Goal: Navigation & Orientation: Find specific page/section

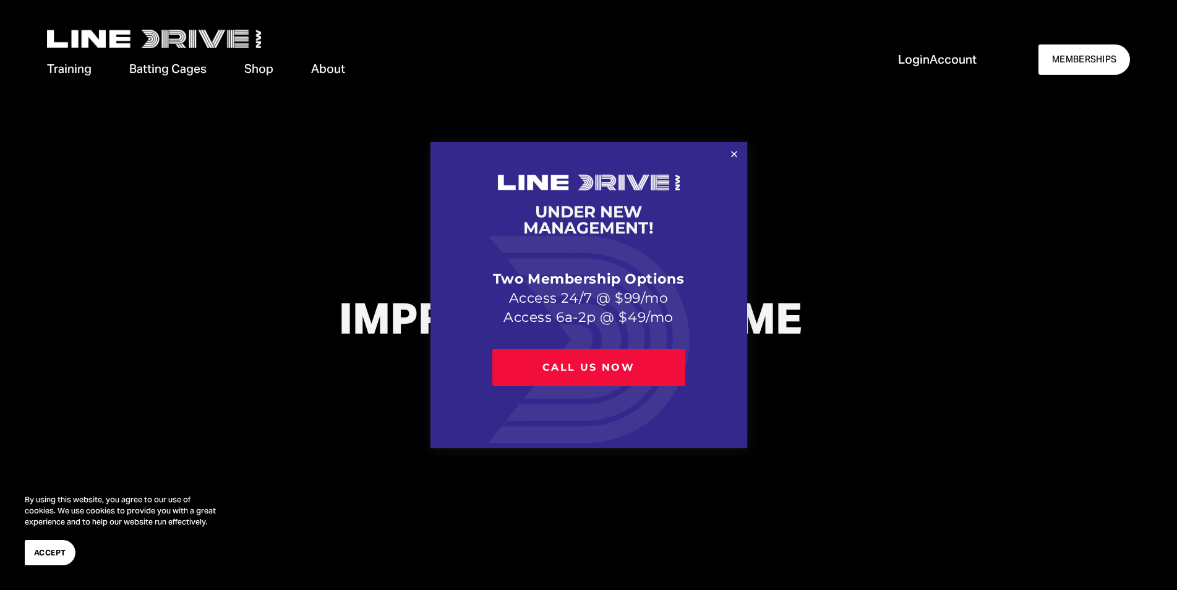
scroll to position [189, 0]
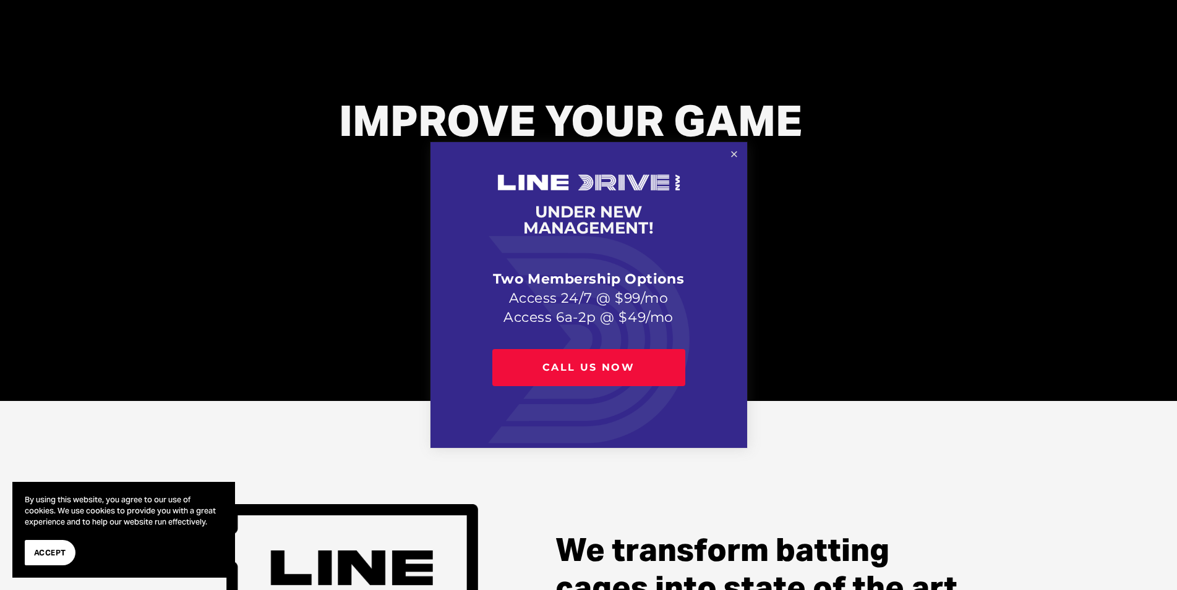
click at [735, 156] on link "Close" at bounding box center [734, 155] width 22 height 22
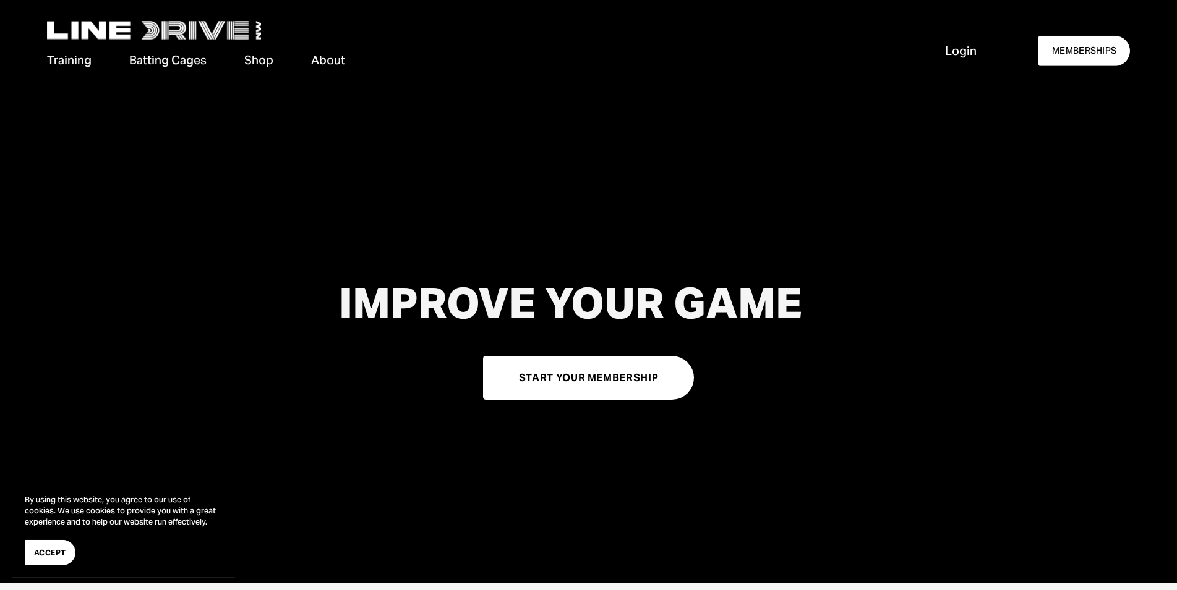
scroll to position [0, 0]
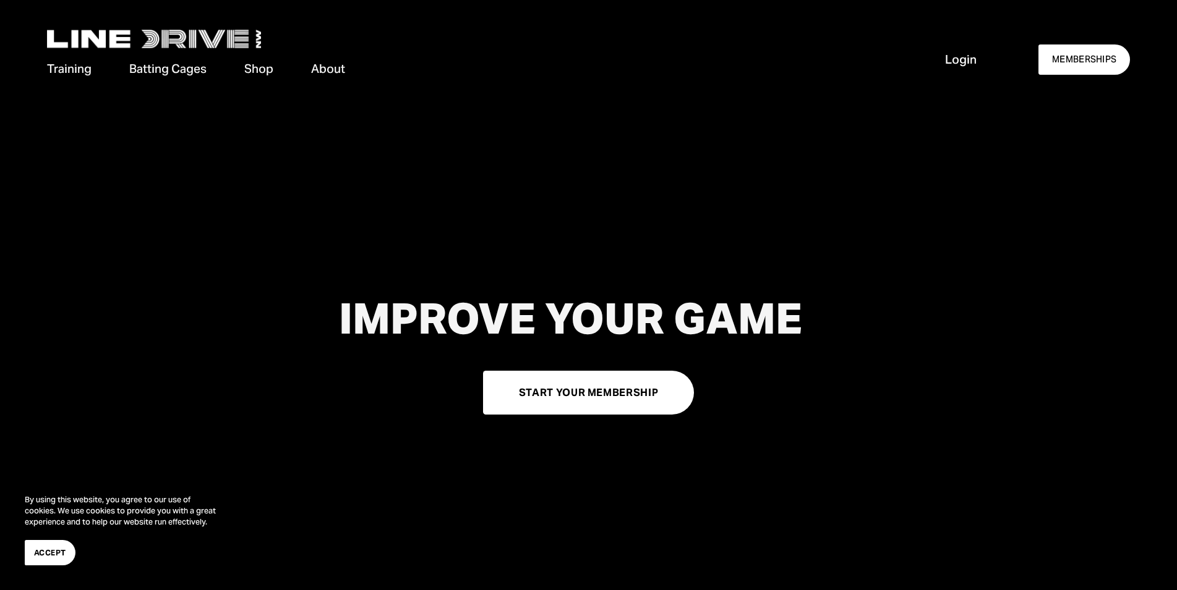
click at [46, 553] on span "Accept" at bounding box center [50, 553] width 32 height 12
click at [73, 67] on span "Training" at bounding box center [69, 69] width 45 height 17
click at [0, 0] on span "Private Lessons" at bounding box center [0, 0] width 0 height 0
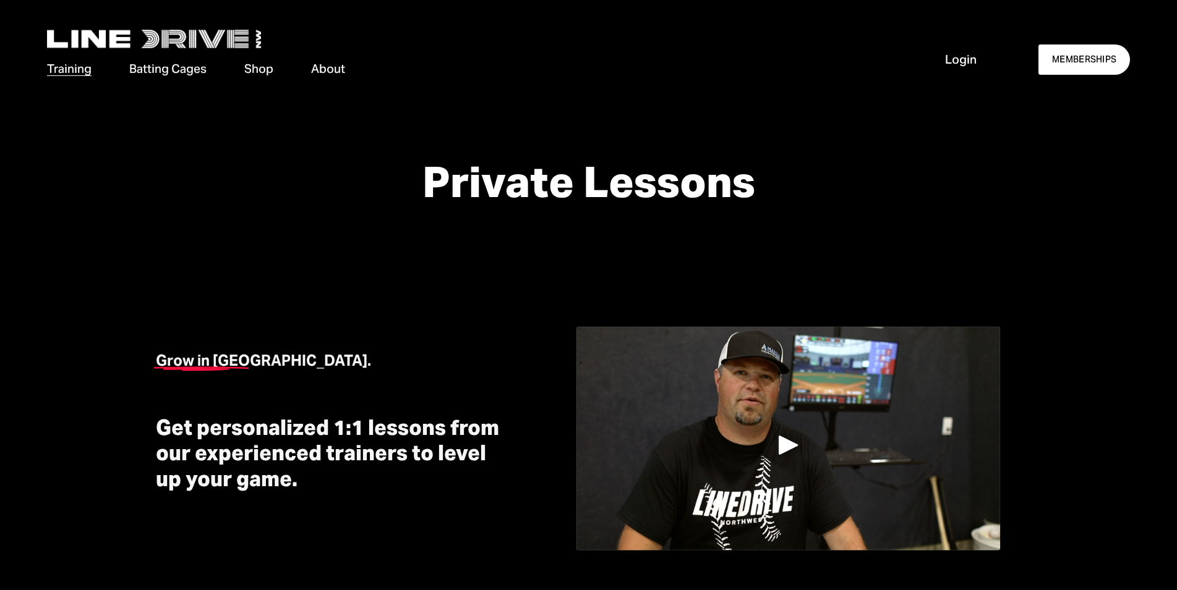
click at [0, 0] on span "Strength Training" at bounding box center [0, 0] width 0 height 0
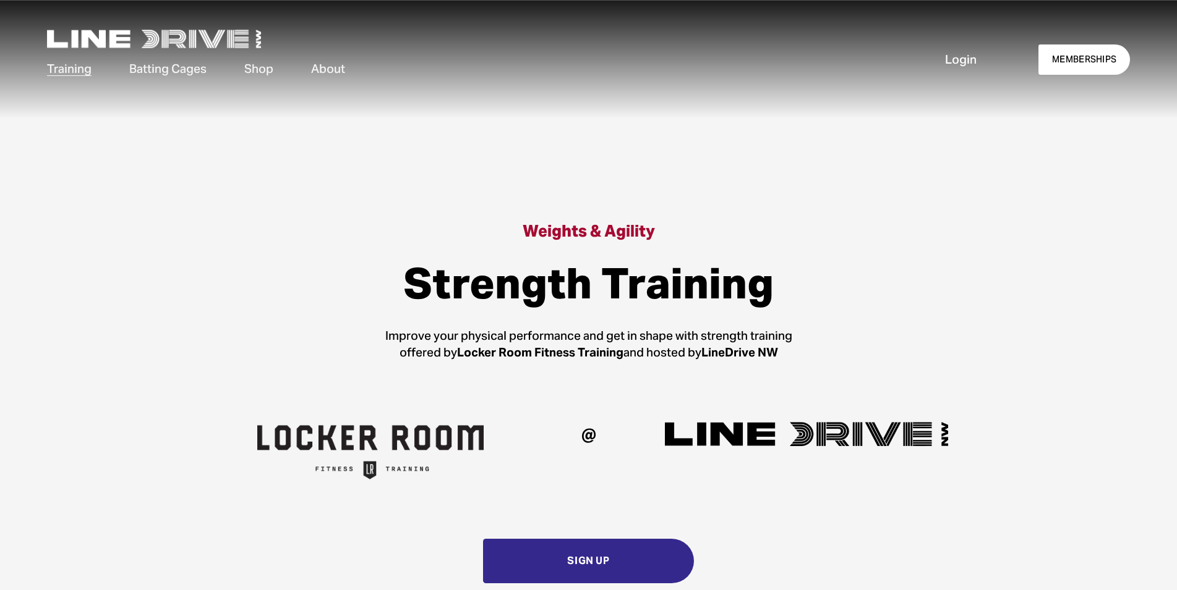
click at [0, 0] on span "Camps & Clinics" at bounding box center [0, 0] width 0 height 0
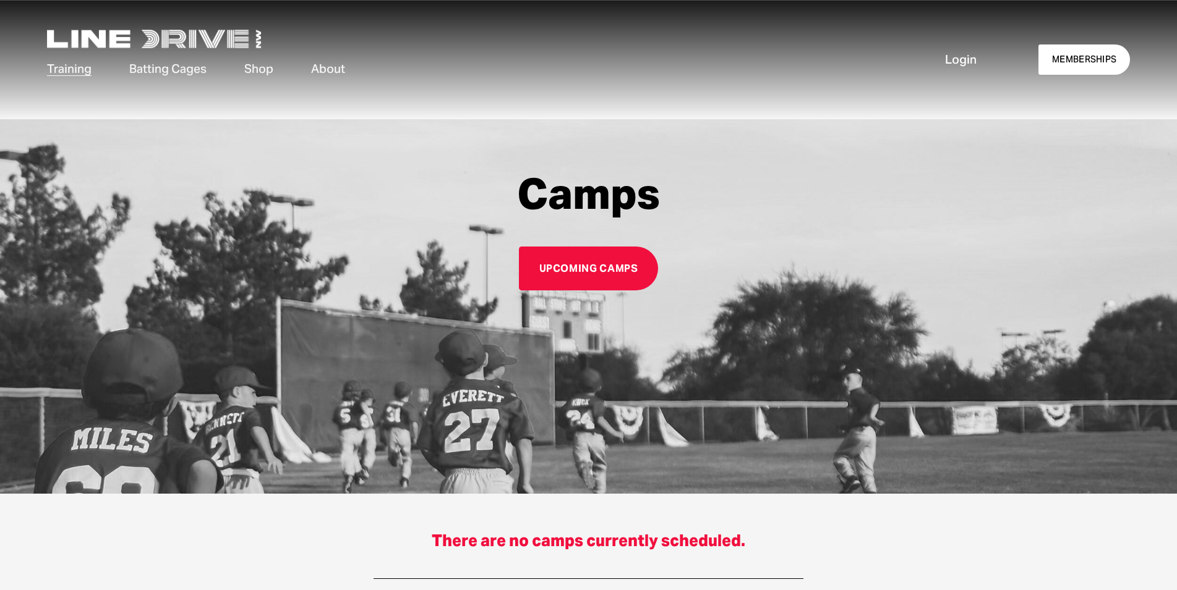
click at [0, 0] on span "Memberships" at bounding box center [0, 0] width 0 height 0
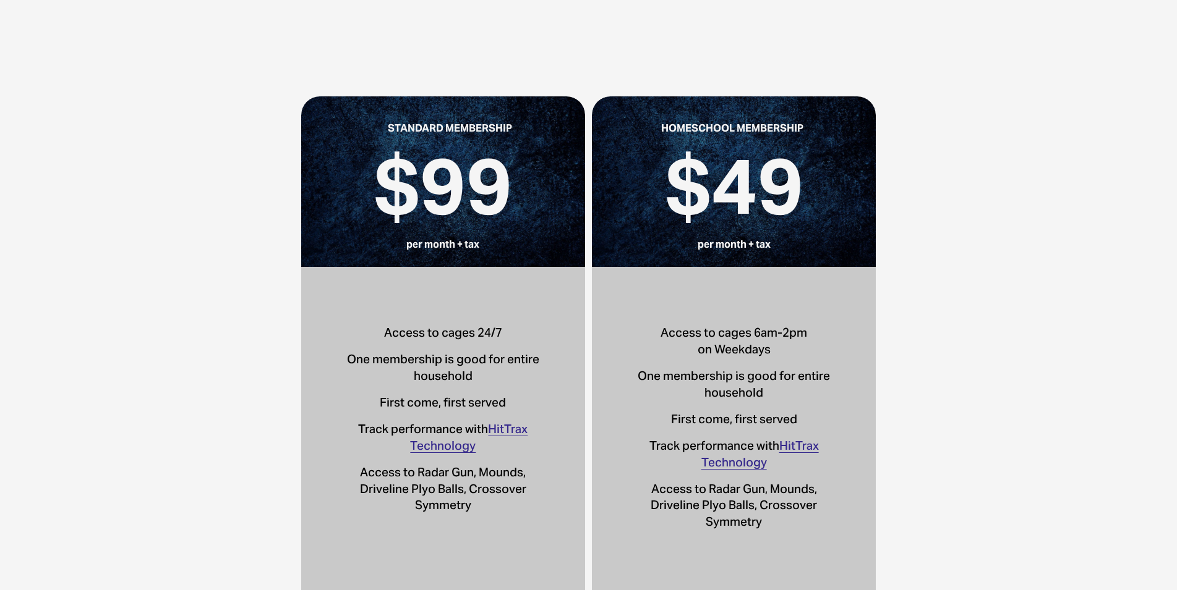
scroll to position [315, 0]
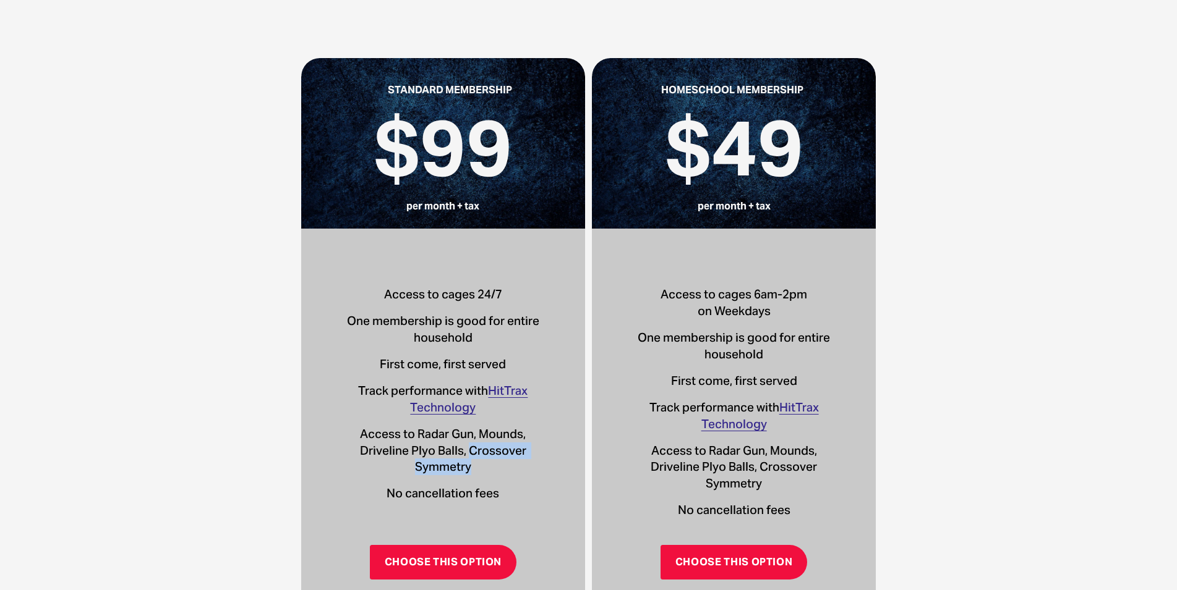
drag, startPoint x: 467, startPoint y: 450, endPoint x: 524, endPoint y: 464, distance: 58.6
click at [524, 464] on p "Access to Radar Gun, Mounds, Driveline Plyo Balls, Crossover Symmetry" at bounding box center [443, 451] width 211 height 50
copy p "Crossover Symmetry"
click at [483, 485] on div "Access to cages 24/7 One membership is good for entire household First come, fi…" at bounding box center [443, 394] width 211 height 216
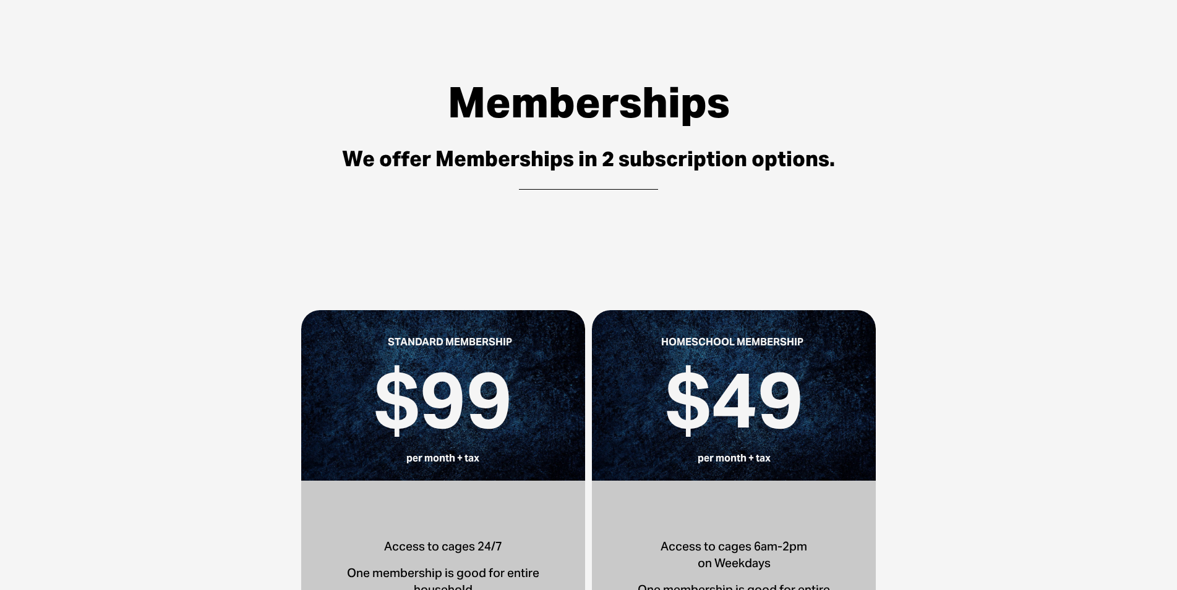
scroll to position [0, 0]
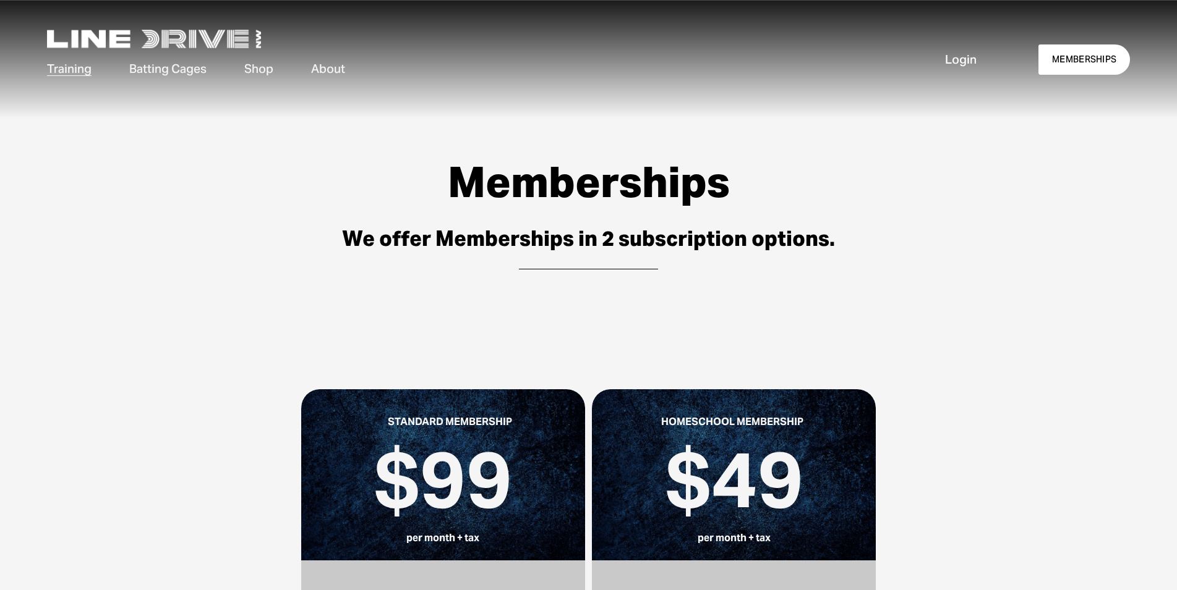
click at [0, 0] on link "Cage Availability" at bounding box center [0, 0] width 0 height 0
click at [0, 0] on span "Cage Rentals" at bounding box center [0, 0] width 0 height 0
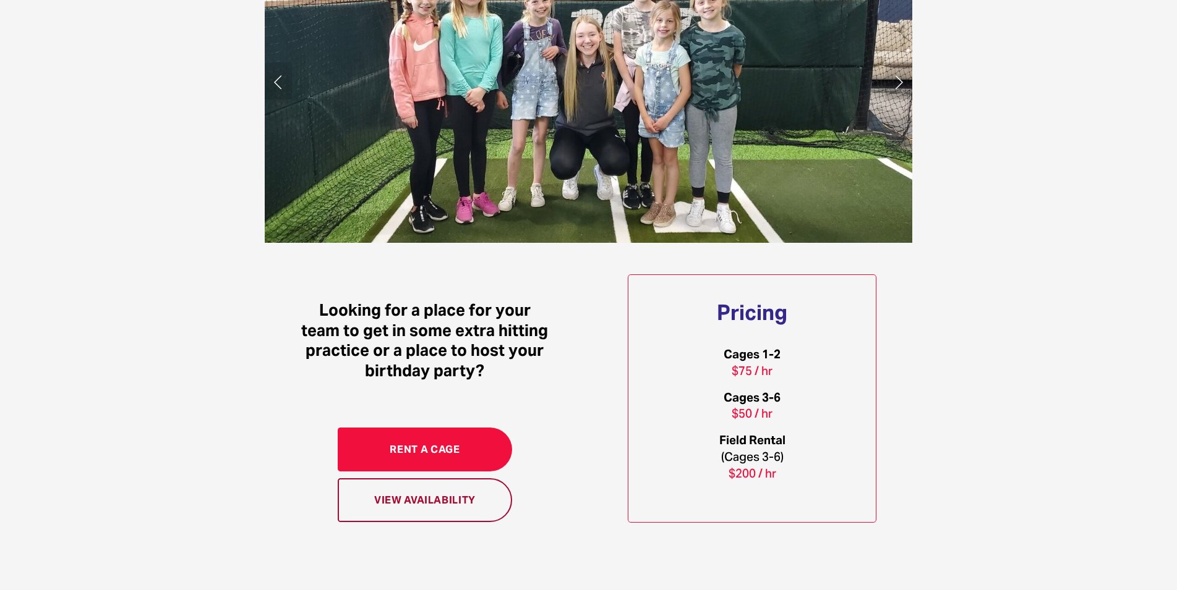
scroll to position [820, 0]
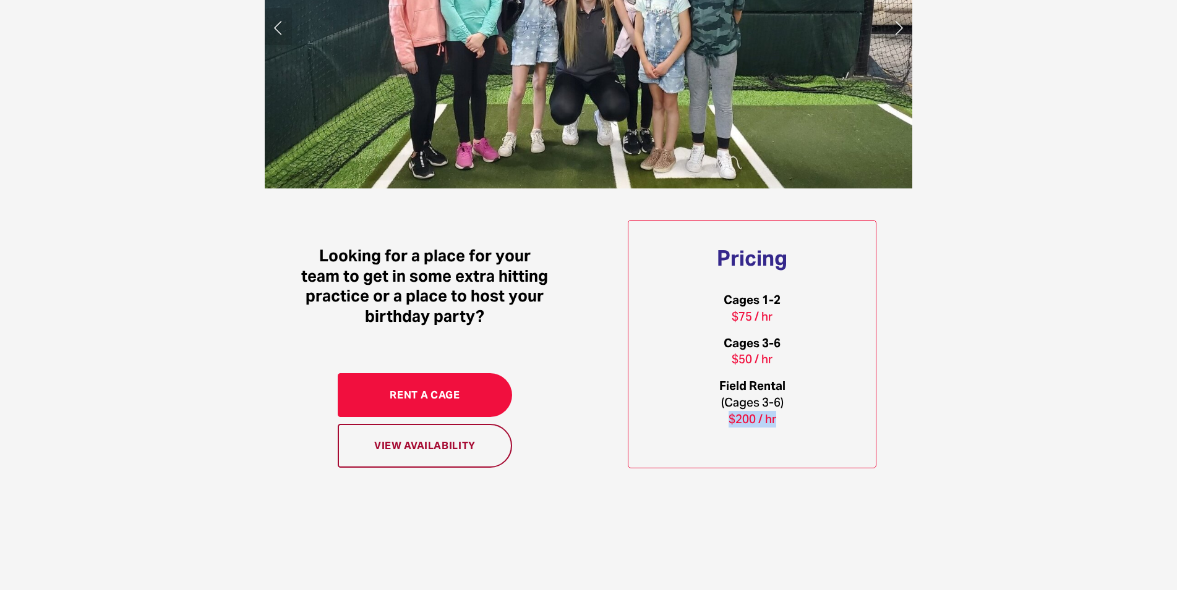
drag, startPoint x: 728, startPoint y: 425, endPoint x: 799, endPoint y: 430, distance: 71.2
click at [799, 428] on p "Field Rental (Cages 3-6) $200 / hr" at bounding box center [751, 403] width 247 height 50
drag, startPoint x: 689, startPoint y: 416, endPoint x: 824, endPoint y: 425, distance: 135.1
click at [824, 425] on p "Field Rental (Cages 3-6) $200 / hr" at bounding box center [751, 403] width 247 height 50
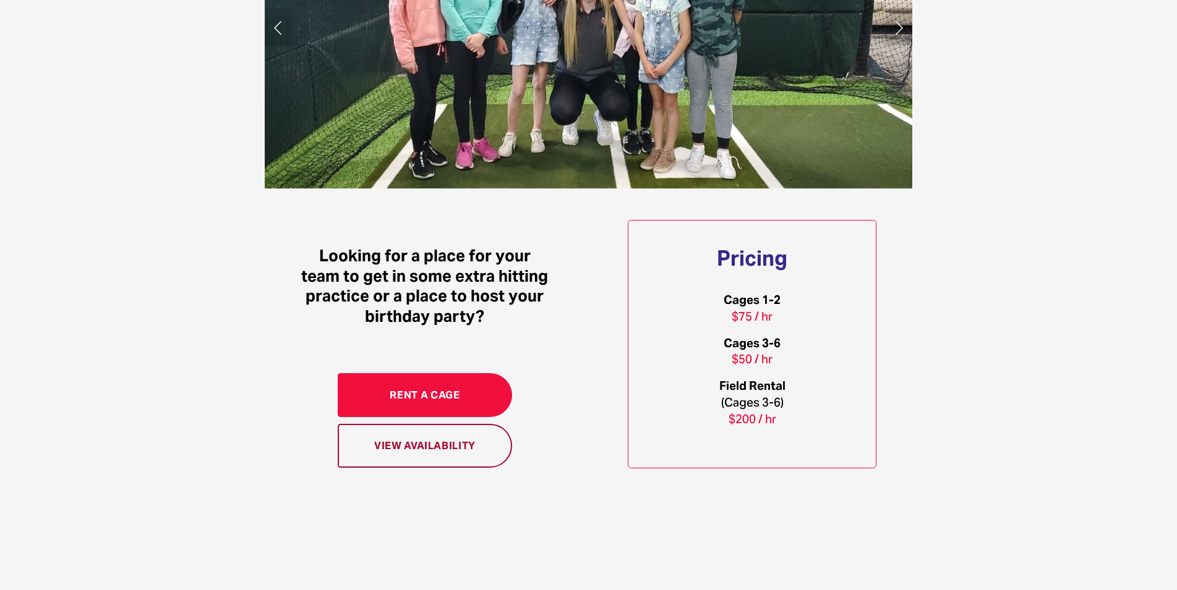
click at [816, 425] on p "Field Rental (Cages 3-6) $200 / hr" at bounding box center [751, 403] width 247 height 50
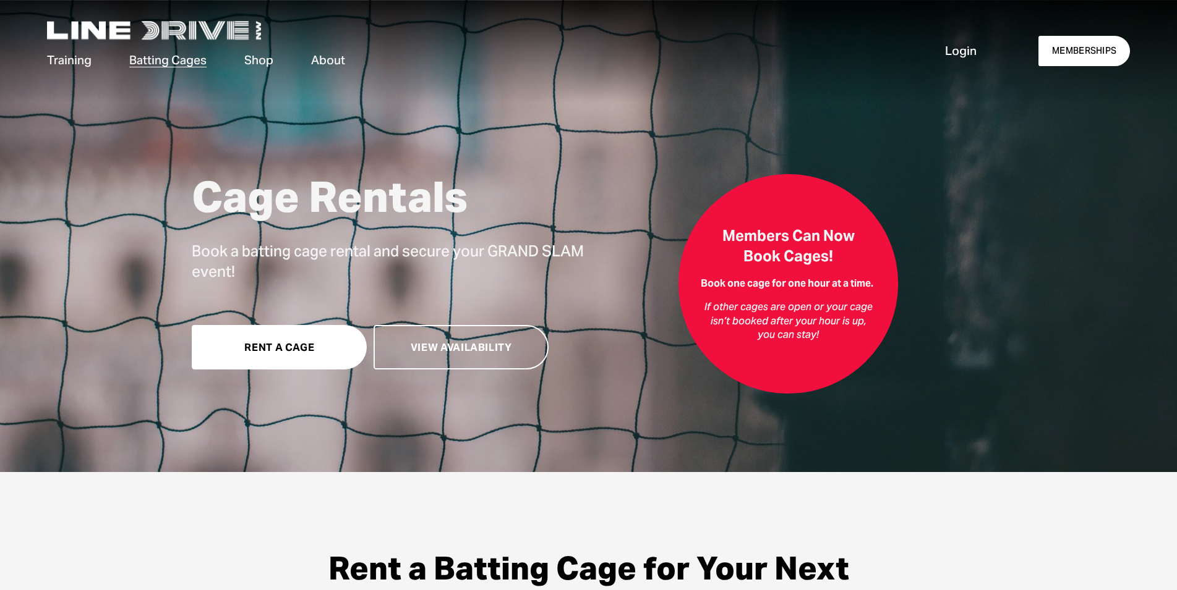
scroll to position [0, 0]
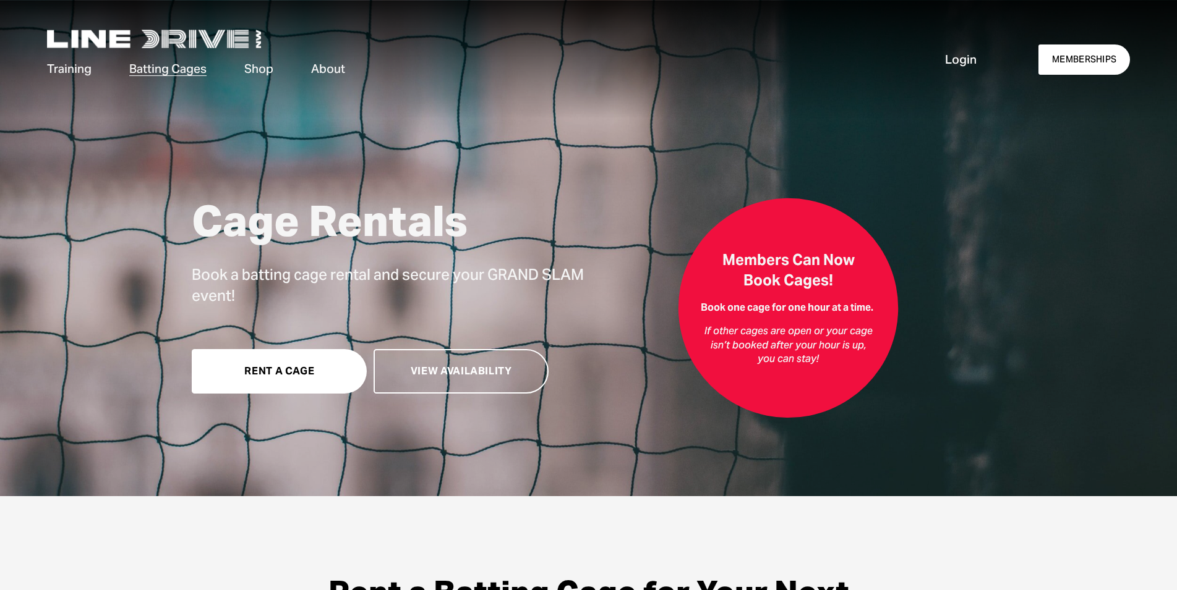
click at [259, 66] on link "Shop" at bounding box center [258, 68] width 29 height 19
